Goal: Information Seeking & Learning: Learn about a topic

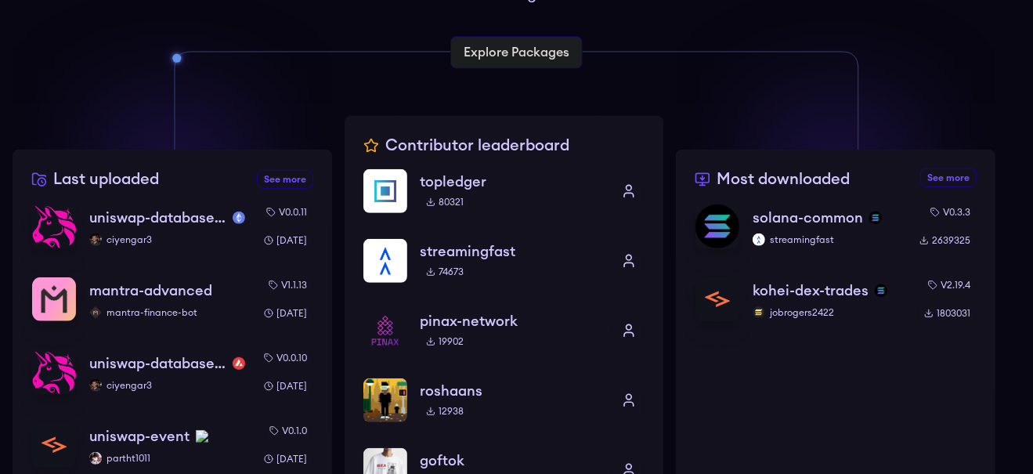
scroll to position [470, 0]
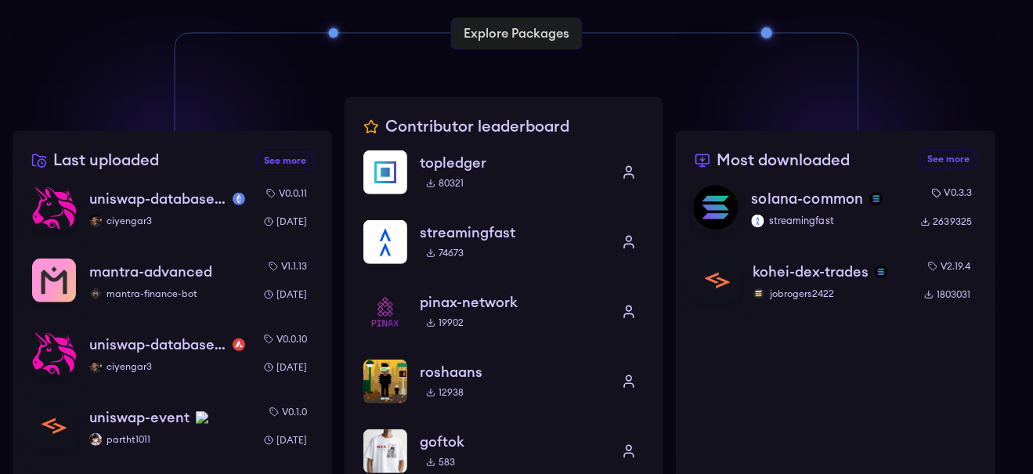
click at [790, 201] on p "solana-common" at bounding box center [808, 199] width 112 height 22
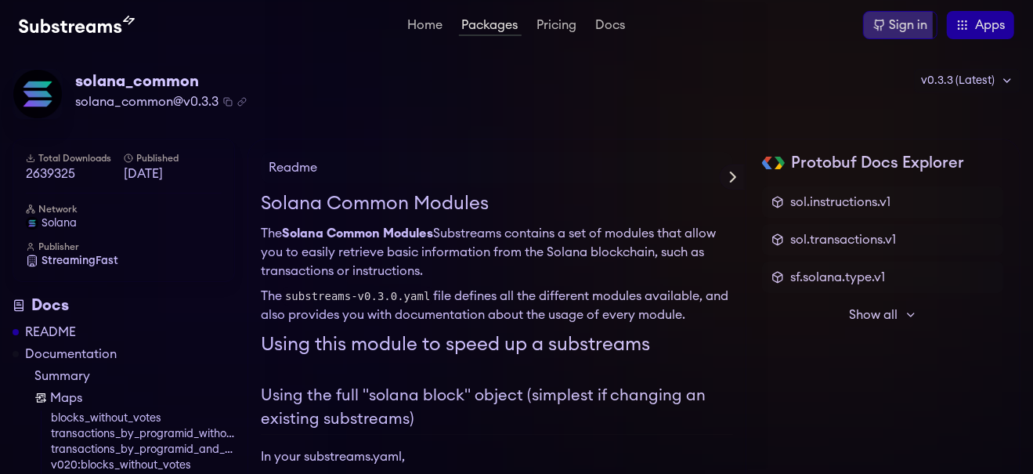
drag, startPoint x: 259, startPoint y: 224, endPoint x: 692, endPoint y: 323, distance: 444.2
click at [851, 309] on span "Show all" at bounding box center [874, 314] width 49 height 19
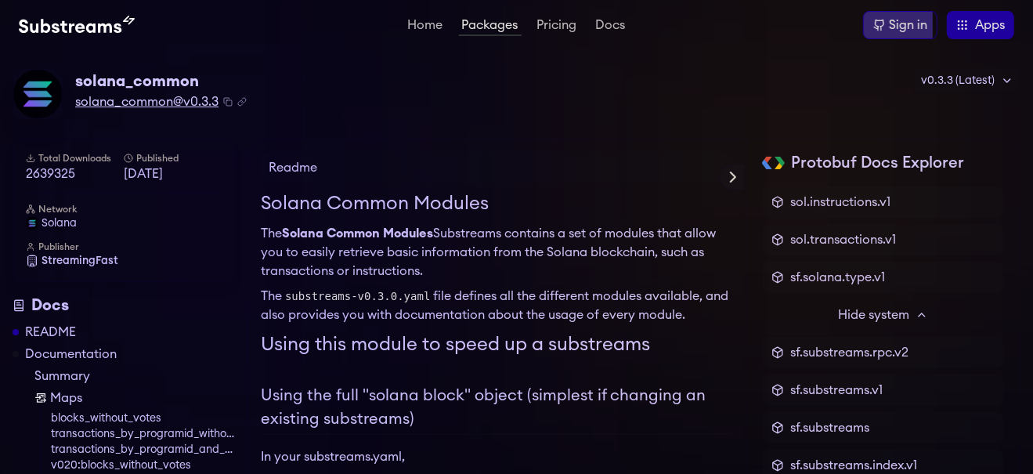
click at [203, 104] on span "solana_common@v0.3.3" at bounding box center [146, 101] width 143 height 19
drag, startPoint x: 74, startPoint y: 81, endPoint x: 205, endPoint y: 81, distance: 131.6
click at [205, 81] on div "solana_common solana_common@v0.3.3 Copied! Copied!" at bounding box center [130, 94] width 234 height 50
copy div "solana_common"
